Goal: Task Accomplishment & Management: Manage account settings

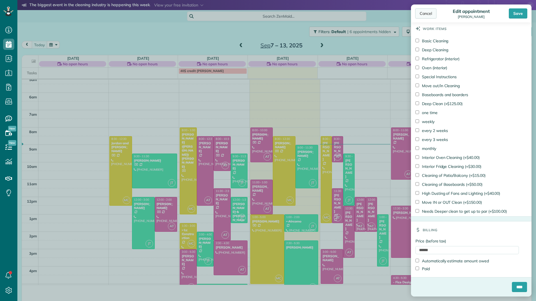
scroll to position [301, 17]
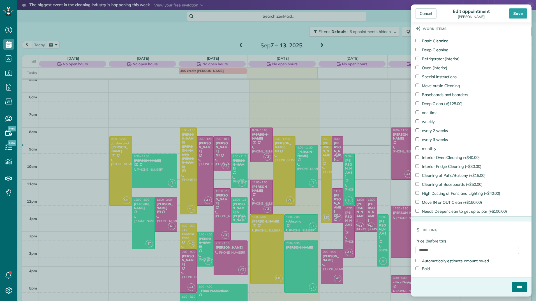
click at [273, 231] on body "Dashboard Scheduling Calendar View List View Dispatch View - Weekly scheduling …" at bounding box center [268, 150] width 536 height 301
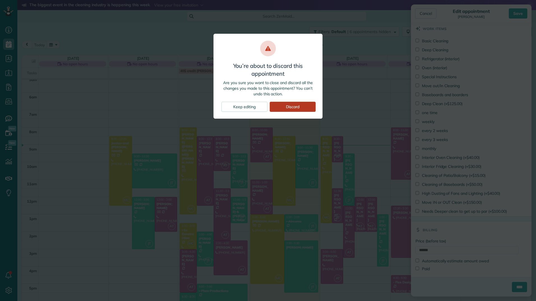
click at [303, 108] on div "Discard" at bounding box center [293, 107] width 46 height 10
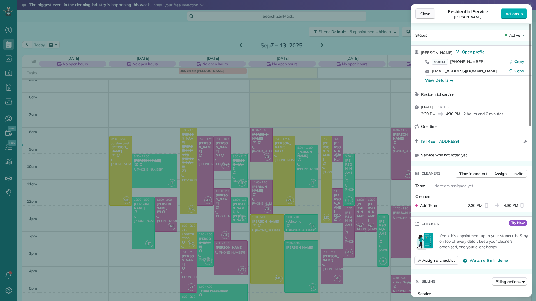
click at [429, 11] on span "Close" at bounding box center [426, 14] width 10 height 6
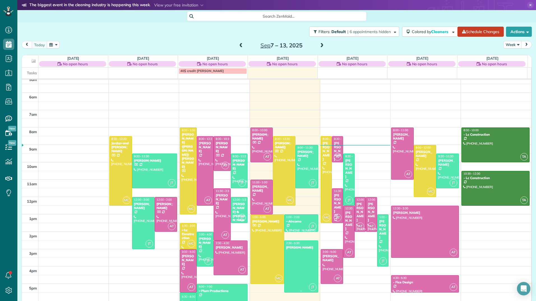
click at [300, 263] on div at bounding box center [301, 267] width 33 height 52
